Goal: Use online tool/utility: Utilize a website feature to perform a specific function

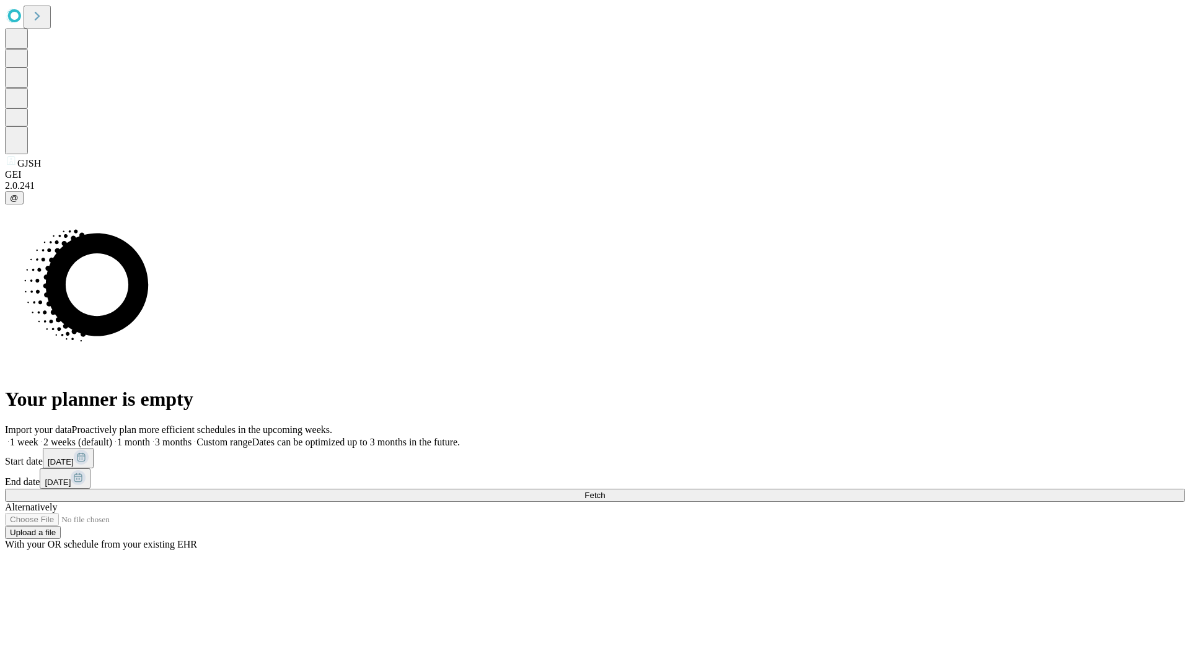
click at [605, 491] on span "Fetch" at bounding box center [595, 495] width 20 height 9
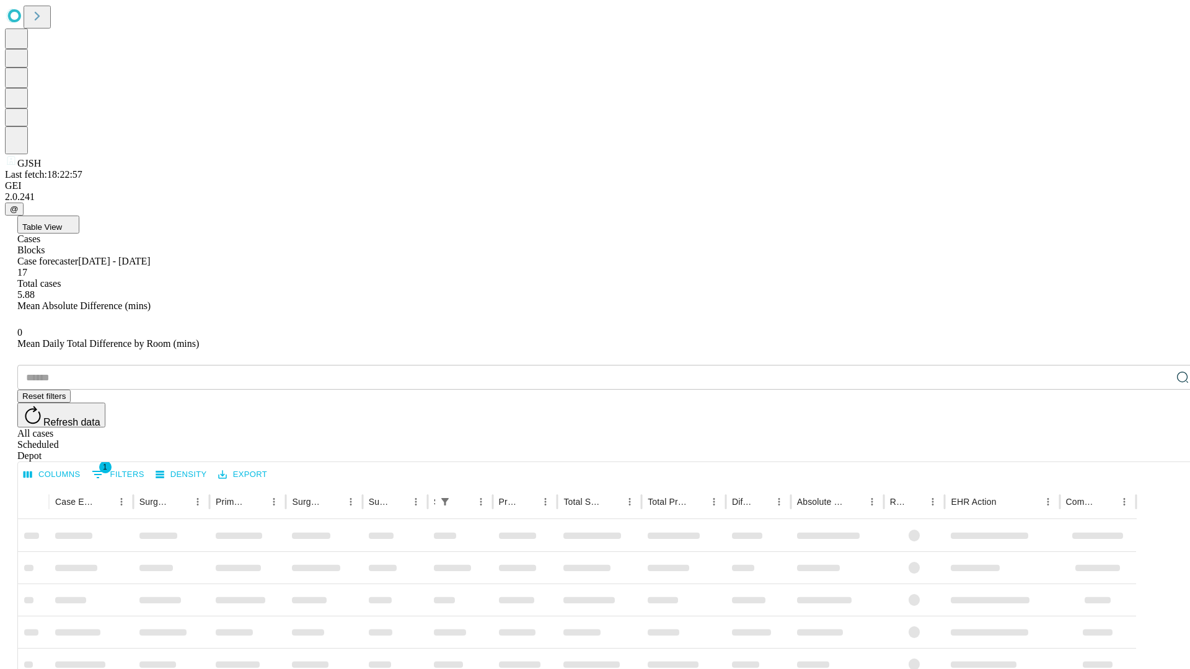
click at [62, 223] on span "Table View" at bounding box center [42, 227] width 40 height 9
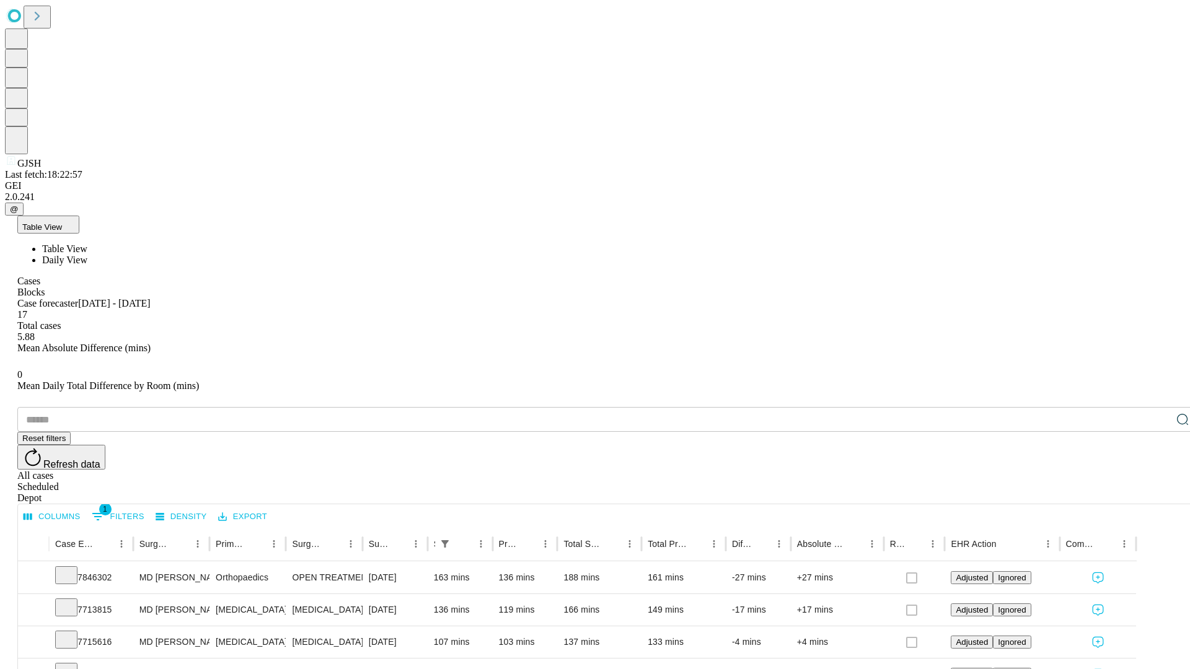
click at [87, 255] on span "Daily View" at bounding box center [64, 260] width 45 height 11
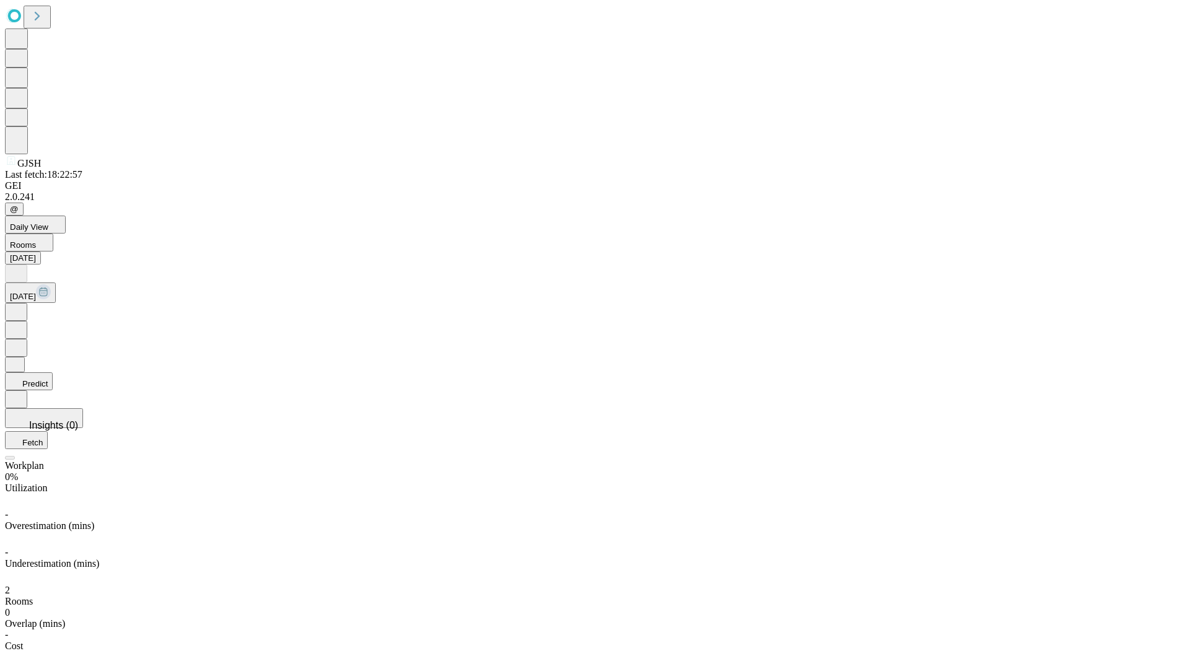
click at [53, 373] on button "Predict" at bounding box center [29, 382] width 48 height 18
